Goal: Information Seeking & Learning: Stay updated

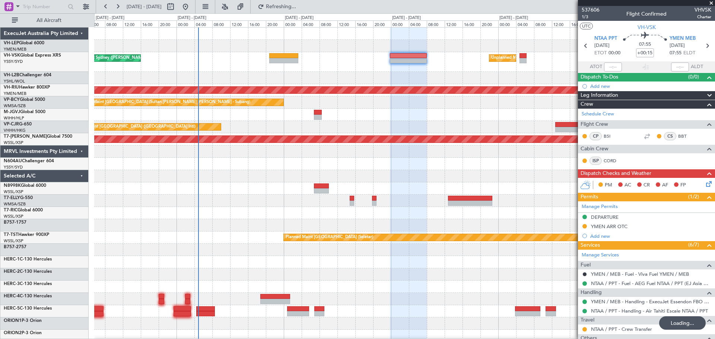
click at [449, 88] on div "Unplanned Maint Sydney ([PERSON_NAME] Intl) No Crew Unplanned Maint [GEOGRAPHIC…" at bounding box center [404, 247] width 621 height 438
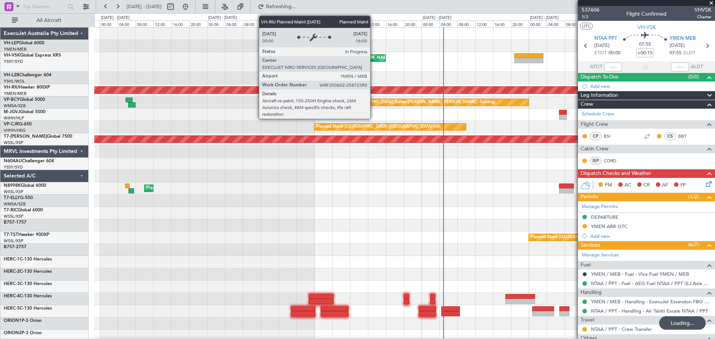
click at [497, 101] on div "Unplanned Maint Sydney ([PERSON_NAME] Intl) Unplanned Maint [GEOGRAPHIC_DATA] (…" at bounding box center [404, 247] width 621 height 438
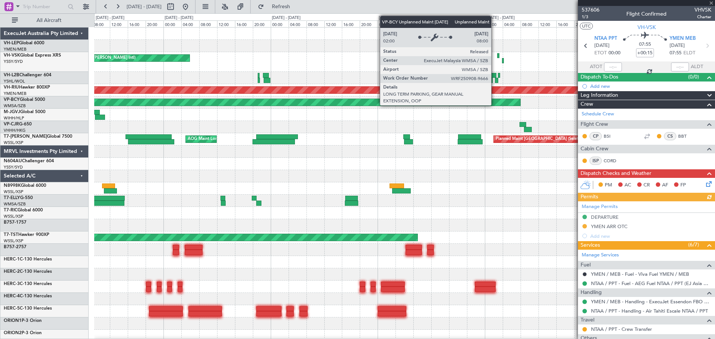
click at [500, 100] on div "Planned Maint Sydney ([PERSON_NAME] Intl) Unplanned Maint Sydney ([PERSON_NAME]…" at bounding box center [404, 234] width 621 height 413
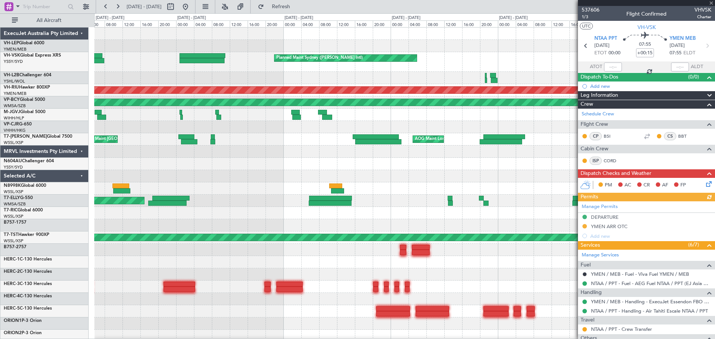
click at [532, 80] on div "Unplanned Maint [GEOGRAPHIC_DATA] ([GEOGRAPHIC_DATA])" at bounding box center [404, 78] width 621 height 12
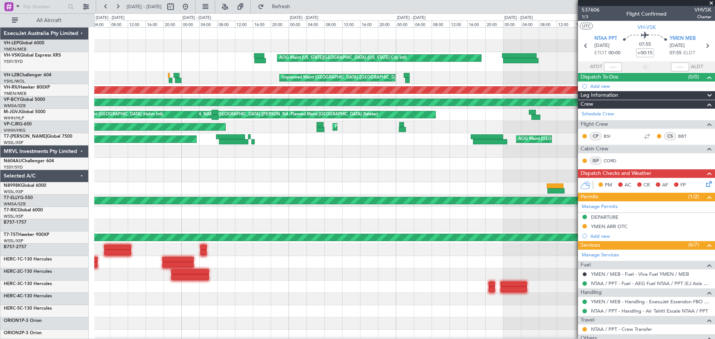
click at [463, 79] on div "Planned Maint Sydney ([PERSON_NAME] Intl) AOG Maint [US_STATE][GEOGRAPHIC_DATA]…" at bounding box center [404, 234] width 621 height 413
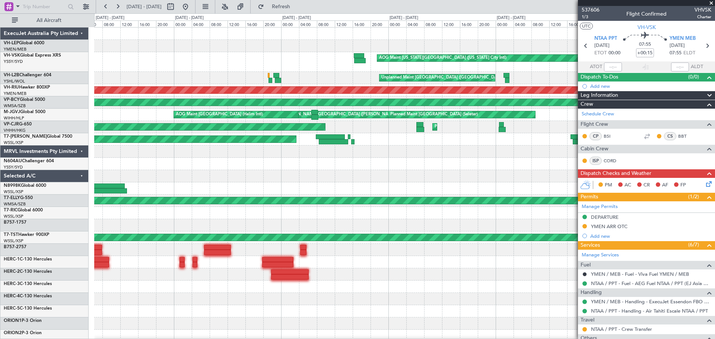
click at [435, 72] on div "AOG Maint [US_STATE][GEOGRAPHIC_DATA] ([US_STATE] City Intl) Planned Maint Sydn…" at bounding box center [404, 234] width 621 height 413
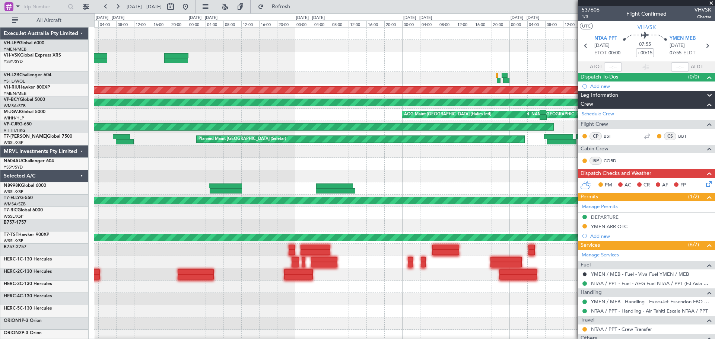
click at [503, 53] on div "AOG Maint [US_STATE][GEOGRAPHIC_DATA] ([US_STATE] City Intl) Unplanned Maint Sy…" at bounding box center [404, 62] width 621 height 20
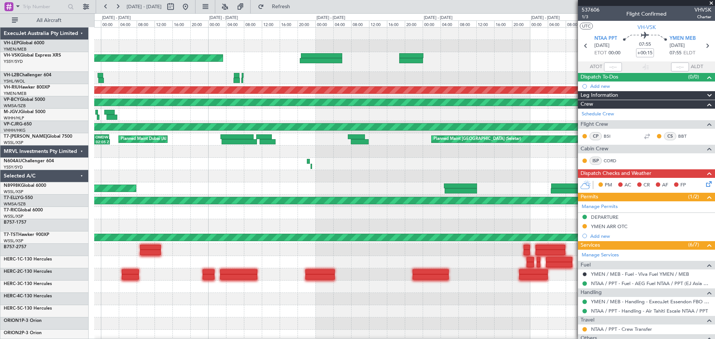
click at [513, 63] on div "Unplanned Maint Sydney ([PERSON_NAME] Intl) AOG Maint [US_STATE][GEOGRAPHIC_DAT…" at bounding box center [404, 62] width 621 height 20
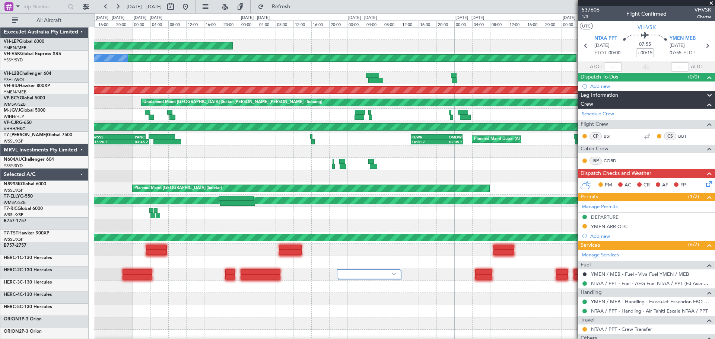
click at [469, 60] on div "Unplanned Maint Sydney ([PERSON_NAME] Intl) No Crew" at bounding box center [404, 62] width 621 height 20
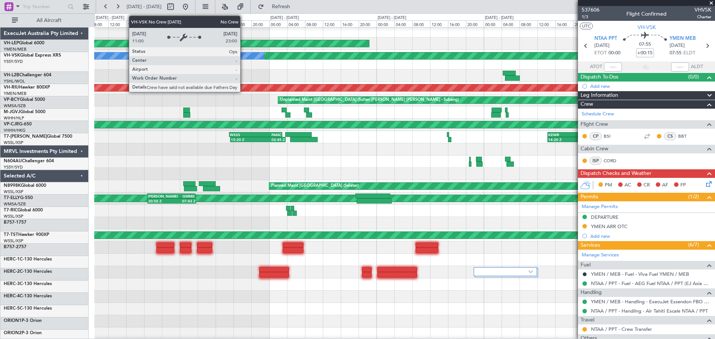
click at [469, 69] on div "Unplanned Maint Sydney ([PERSON_NAME] Intl) No Crew" at bounding box center [404, 60] width 621 height 20
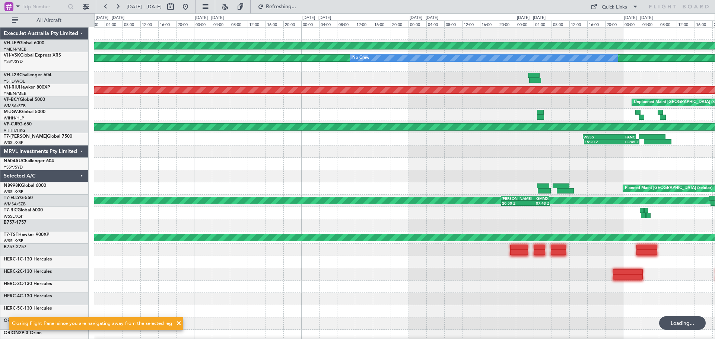
click at [402, 76] on div at bounding box center [404, 78] width 621 height 12
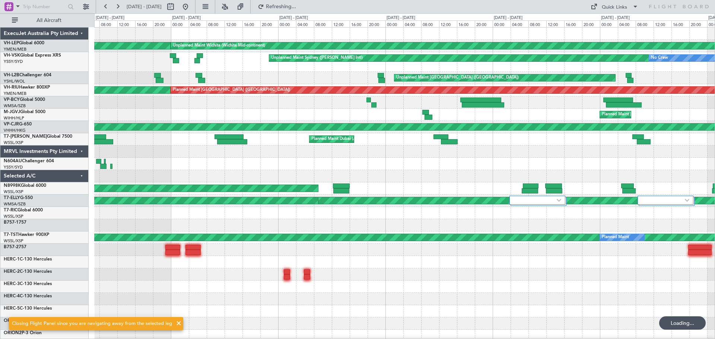
click at [459, 70] on div "Unplanned Maint Sydney ([PERSON_NAME] Intl) No Crew" at bounding box center [404, 62] width 621 height 20
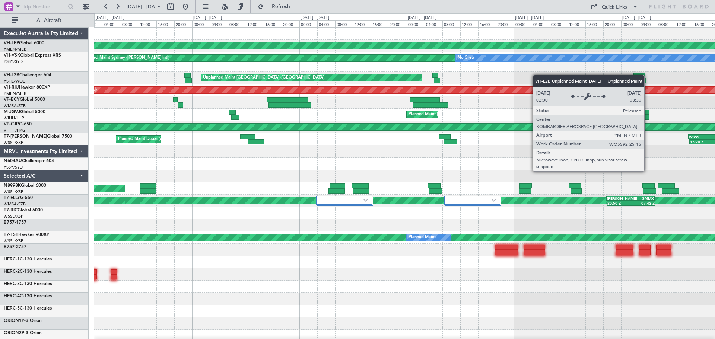
click at [402, 77] on div "Unplanned Maint Wichita (Wichita Mid-continent) Unplanned Maint Wichita (Wichit…" at bounding box center [404, 247] width 621 height 438
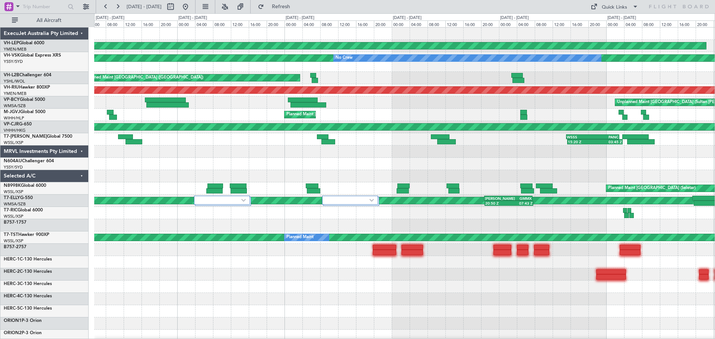
click at [399, 75] on div "Unplanned Maint [GEOGRAPHIC_DATA] ([GEOGRAPHIC_DATA])" at bounding box center [404, 78] width 621 height 12
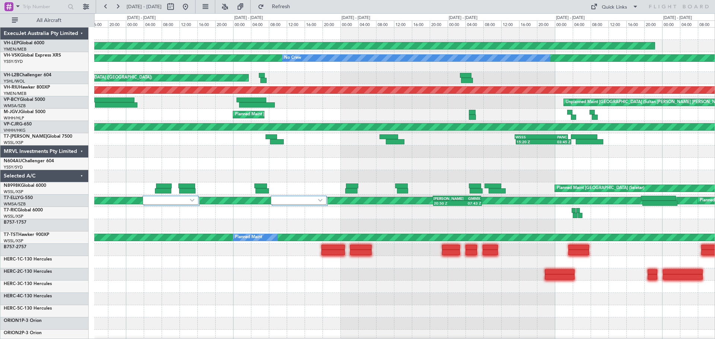
click at [431, 80] on div "Unplanned Maint Wichita (Wichita Mid-continent) Unplanned Maint Sydney ([PERSON…" at bounding box center [404, 247] width 621 height 438
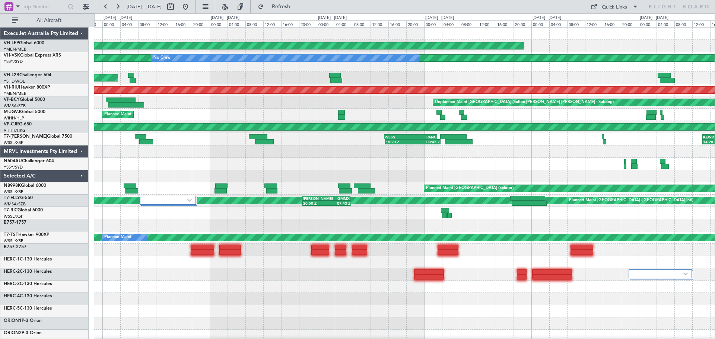
click at [391, 90] on div "Unplanned Maint Wichita (Wichita Mid-continent) Unplanned Maint Sydney ([PERSON…" at bounding box center [404, 247] width 621 height 438
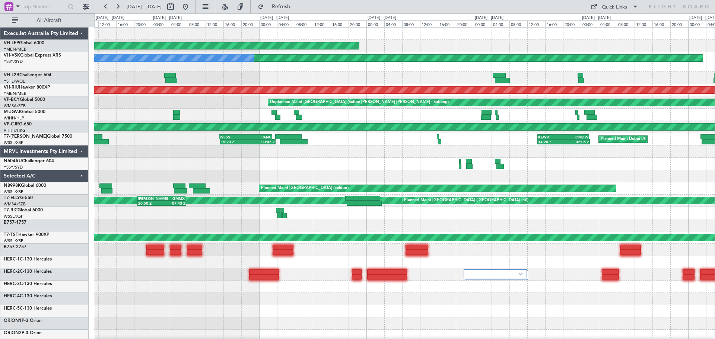
click at [400, 82] on div "Unplanned Maint [GEOGRAPHIC_DATA] ([GEOGRAPHIC_DATA])" at bounding box center [404, 78] width 621 height 12
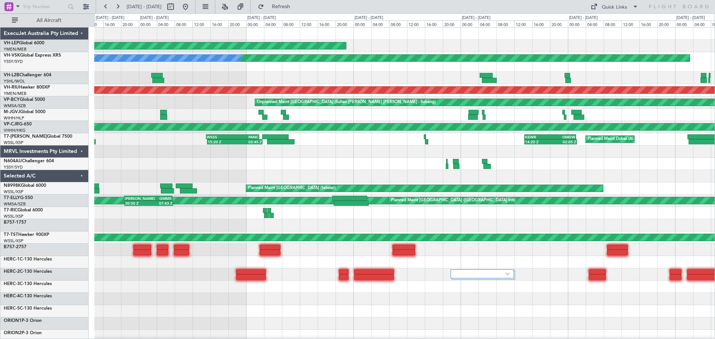
click at [504, 81] on div "Unplanned Maint Wichita (Wichita Mid-continent) Unplanned Maint Sydney ([PERSON…" at bounding box center [404, 234] width 621 height 413
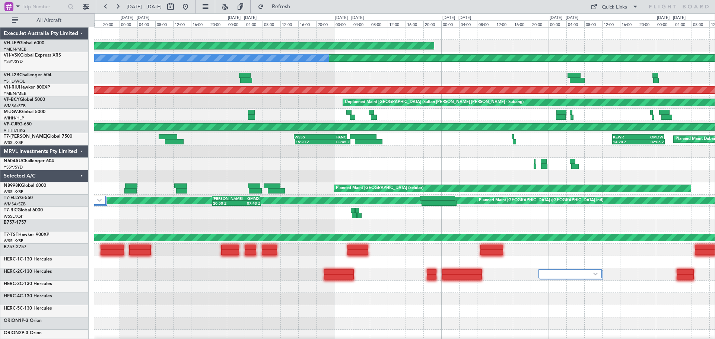
click at [547, 88] on div "Unplanned Maint Wichita (Wichita Mid-continent) Unplanned Maint Sydney ([PERSON…" at bounding box center [404, 234] width 621 height 413
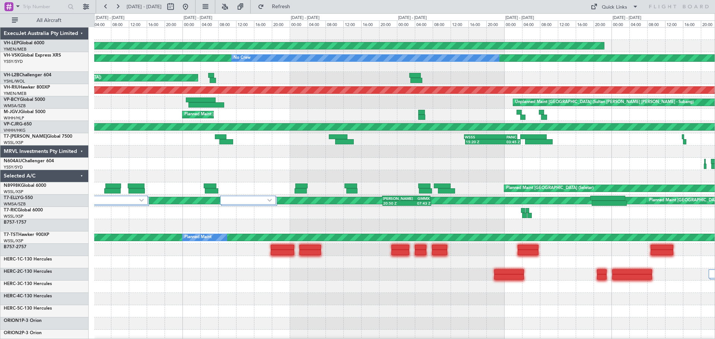
click at [526, 83] on div "Unplanned Maint Wichita (Wichita Mid-continent) Unplanned Maint Sydney ([PERSON…" at bounding box center [404, 234] width 621 height 413
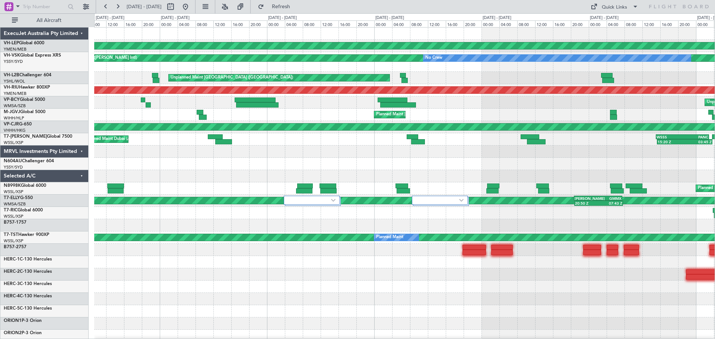
click at [522, 79] on div "Unplanned Maint [GEOGRAPHIC_DATA] ([GEOGRAPHIC_DATA])" at bounding box center [404, 78] width 621 height 12
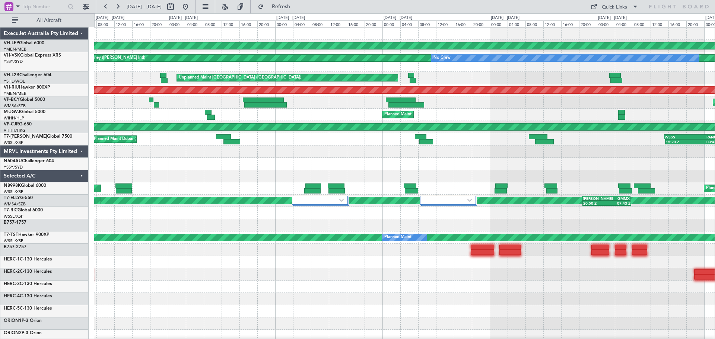
click at [411, 82] on div "Unplanned Maint Wichita (Wichita Mid-continent) Unplanned Maint Wichita (Wichit…" at bounding box center [404, 247] width 621 height 438
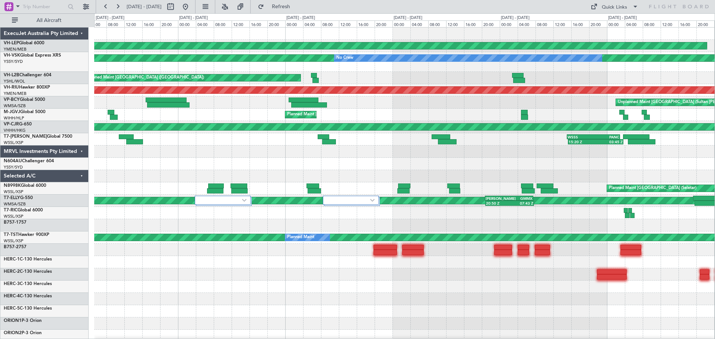
click at [383, 93] on div "Unplanned Maint Wichita (Wichita Mid-continent) Unplanned Maint Sydney ([PERSON…" at bounding box center [404, 247] width 621 height 438
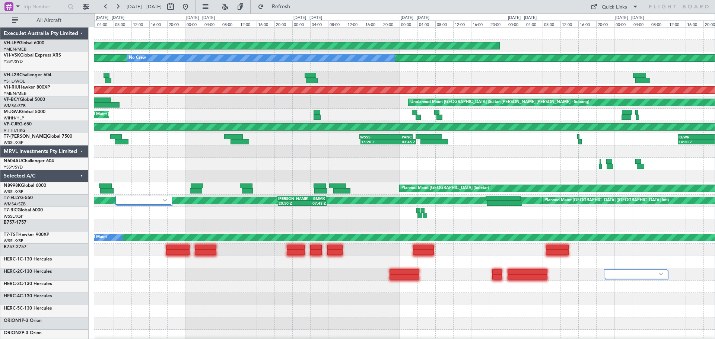
click at [376, 87] on div "Unplanned Maint Wichita (Wichita Mid-continent) Unplanned Maint Sydney ([PERSON…" at bounding box center [404, 247] width 621 height 438
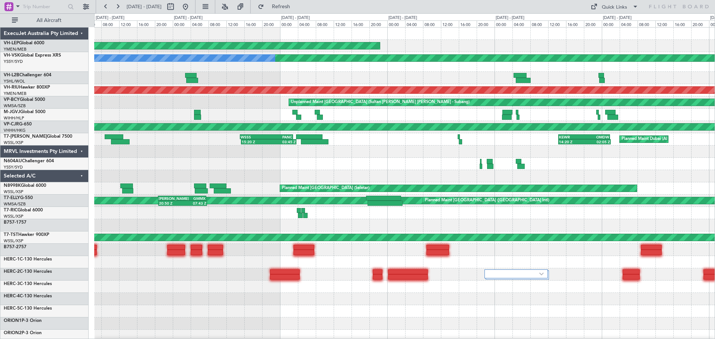
click at [321, 82] on div "Unplanned Maint [GEOGRAPHIC_DATA] ([GEOGRAPHIC_DATA])" at bounding box center [404, 78] width 621 height 12
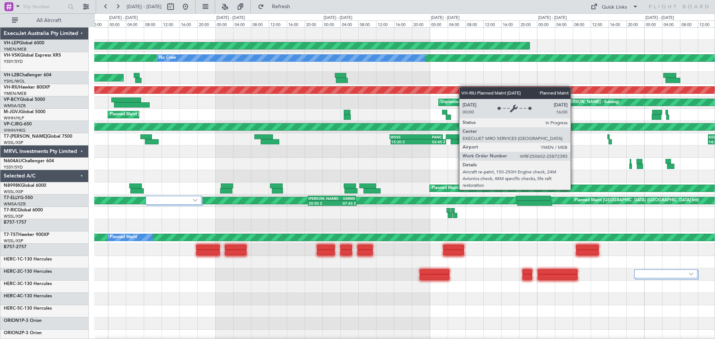
click at [518, 87] on div "Unplanned Maint Wichita (Wichita Mid-continent) Unplanned Maint Sydney ([PERSON…" at bounding box center [404, 234] width 621 height 413
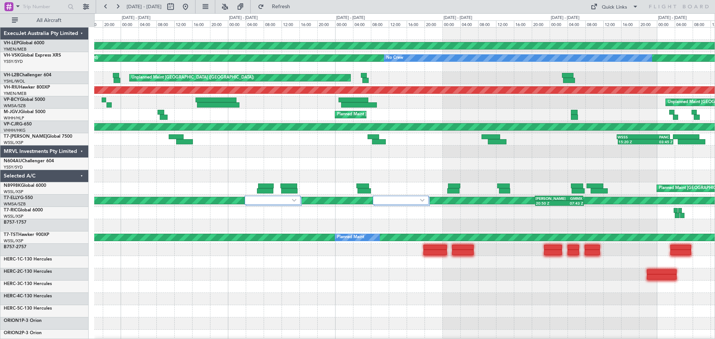
click at [531, 83] on div "Unplanned Maint Wichita (Wichita Mid-continent) Unplanned Maint Sydney ([PERSON…" at bounding box center [404, 234] width 621 height 413
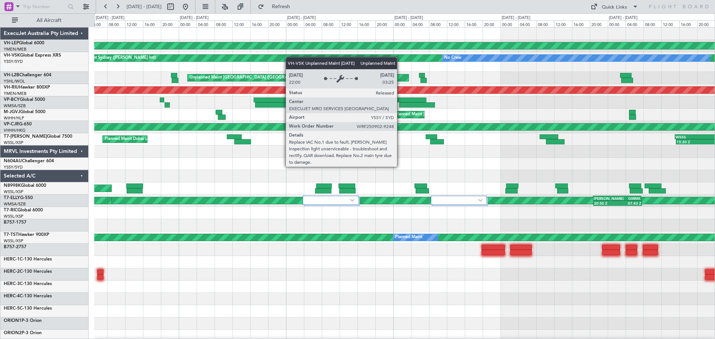
click at [544, 80] on div "Unplanned Maint Wichita (Wichita Mid-continent) Unplanned Maint Wichita (Wichit…" at bounding box center [404, 234] width 621 height 413
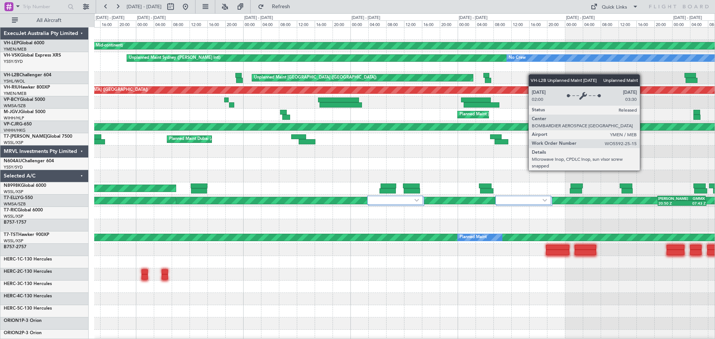
click at [369, 83] on div "Unplanned Maint Wichita (Wichita Mid-continent) Unplanned Maint Wichita (Wichit…" at bounding box center [404, 247] width 621 height 438
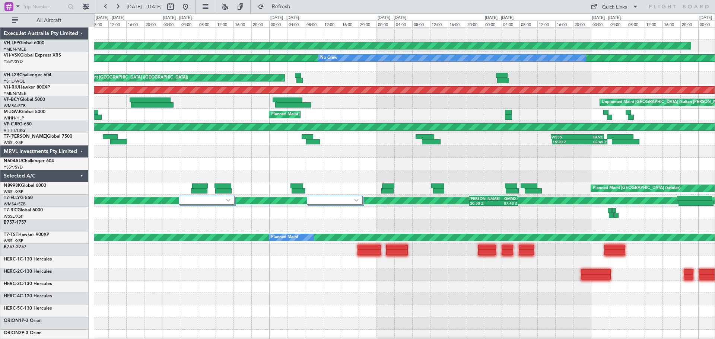
click at [257, 94] on div "Unplanned Maint Wichita (Wichita Mid-continent) Unplanned Maint Sydney ([PERSON…" at bounding box center [404, 247] width 621 height 438
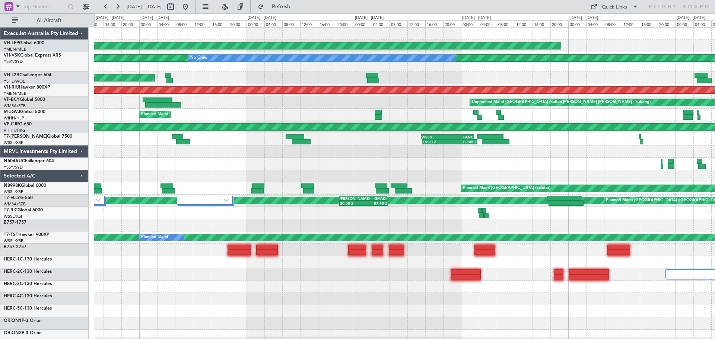
click at [260, 83] on div "Unplanned Maint Wichita (Wichita Mid-continent) Unplanned Maint Sydney ([PERSON…" at bounding box center [404, 234] width 621 height 413
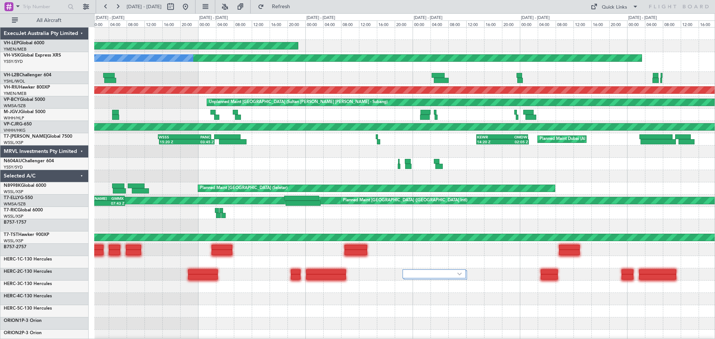
click at [256, 70] on div "Unplanned Maint Sydney ([PERSON_NAME] Intl) No Crew" at bounding box center [404, 62] width 621 height 20
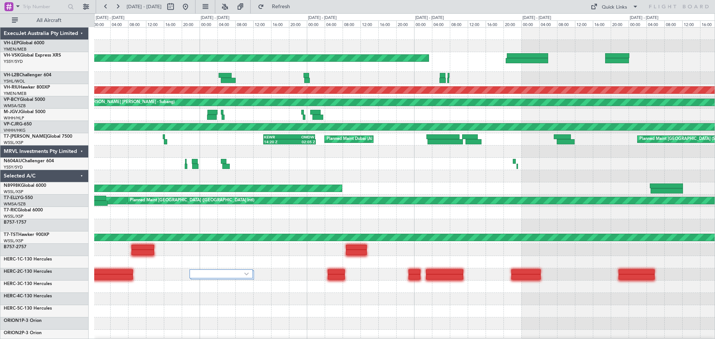
click at [417, 77] on div "Unplanned Maint Wichita (Wichita Mid-continent) Unplanned Maint Sydney ([PERSON…" at bounding box center [404, 234] width 621 height 413
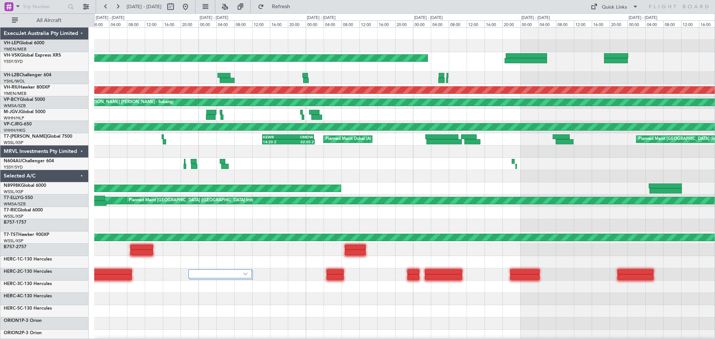
click at [384, 86] on div "Unplanned Maint Wichita (Wichita Mid-continent) Unplanned Maint Sydney ([PERSON…" at bounding box center [404, 234] width 621 height 413
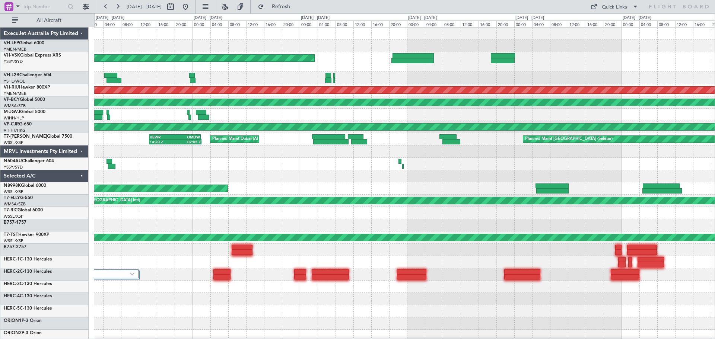
click at [348, 96] on div "Unplanned Maint Wichita (Wichita Mid-continent) Unplanned Maint Sydney ([PERSON…" at bounding box center [404, 234] width 621 height 413
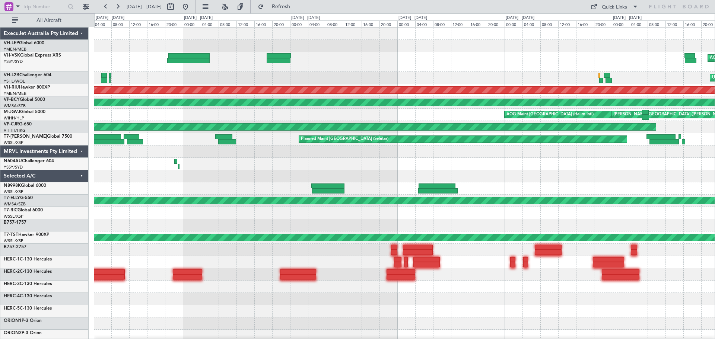
click at [306, 126] on div "AOG Maint [US_STATE][GEOGRAPHIC_DATA] ([US_STATE] City Intl) Unplanned Maint Sy…" at bounding box center [404, 234] width 621 height 413
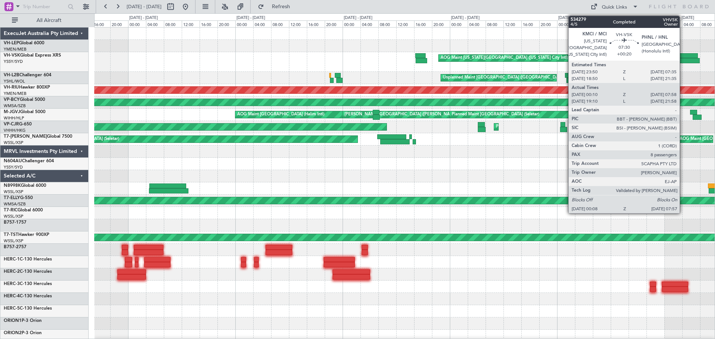
click at [683, 54] on div at bounding box center [680, 55] width 35 height 5
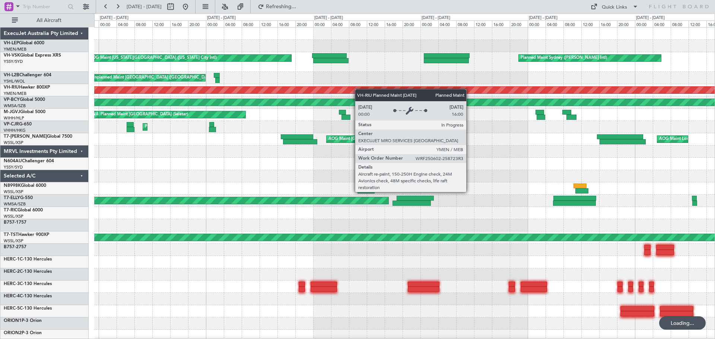
click at [290, 96] on div "Planned Maint Sydney ([PERSON_NAME] Intl) AOG Maint [US_STATE][GEOGRAPHIC_DATA]…" at bounding box center [404, 234] width 621 height 413
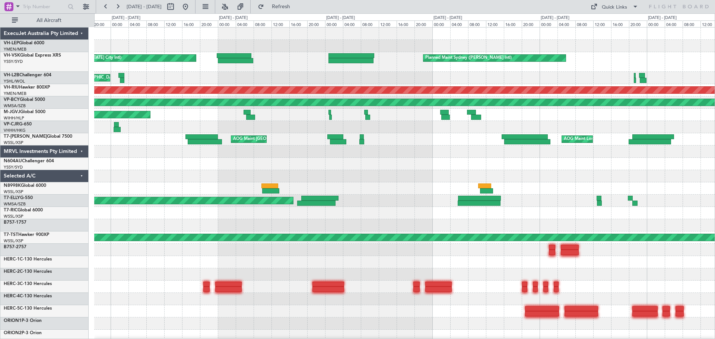
click at [371, 89] on div "Planned Maint Sydney ([PERSON_NAME] Intl) AOG Maint [US_STATE][GEOGRAPHIC_DATA]…" at bounding box center [404, 234] width 621 height 413
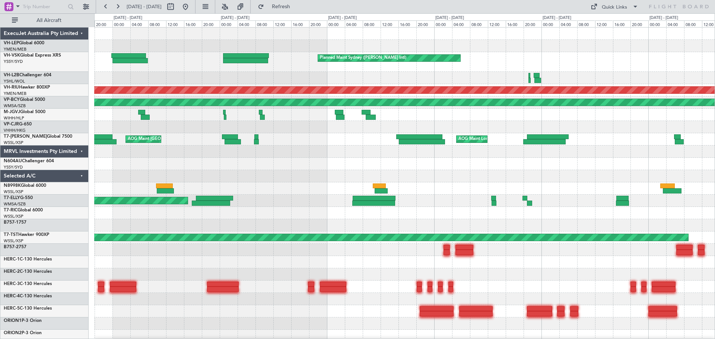
click at [357, 86] on div "Planned Maint Sydney ([PERSON_NAME] Intl) AOG Maint [US_STATE][GEOGRAPHIC_DATA]…" at bounding box center [404, 234] width 621 height 413
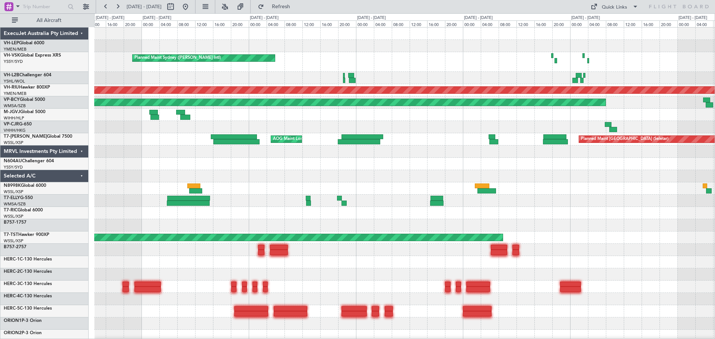
click at [407, 83] on div "Planned Maint Sydney ([PERSON_NAME] Intl) Planned Maint [GEOGRAPHIC_DATA] ([GEO…" at bounding box center [404, 234] width 621 height 413
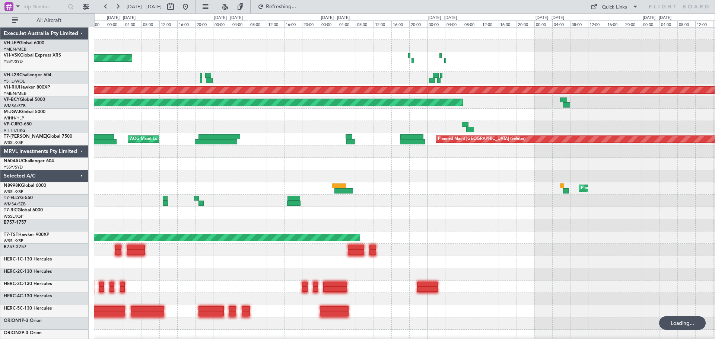
click at [323, 87] on div "Planned Maint Sydney ([PERSON_NAME] Intl) Unplanned Maint Sydney ([PERSON_NAME]…" at bounding box center [404, 234] width 621 height 413
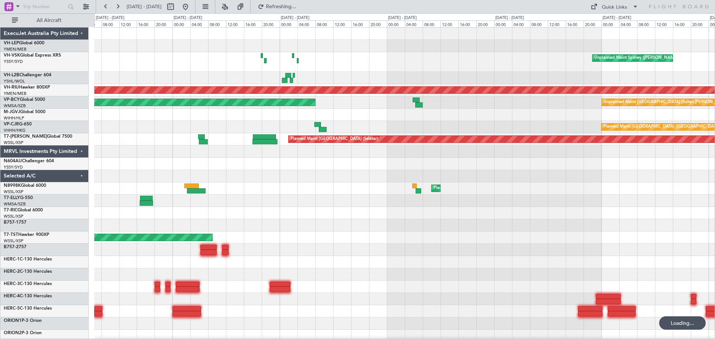
click at [370, 79] on div "Unplanned Maint Sydney ([PERSON_NAME] Intl) Planned Maint Sydney ([PERSON_NAME]…" at bounding box center [404, 234] width 621 height 413
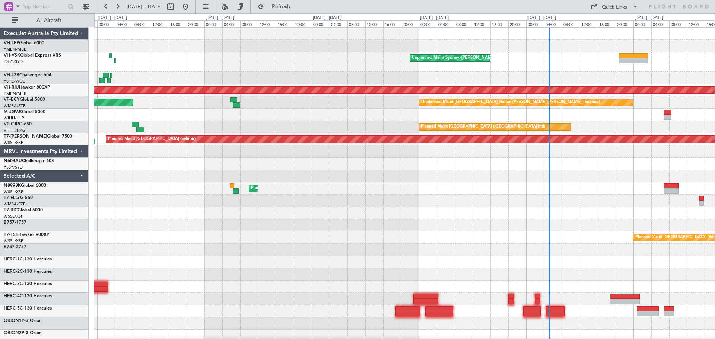
click at [282, 78] on div "Unplanned Maint Sydney ([PERSON_NAME] Intl) Unplanned Maint [GEOGRAPHIC_DATA] (…" at bounding box center [404, 247] width 621 height 438
